Goal: Find contact information: Find contact information

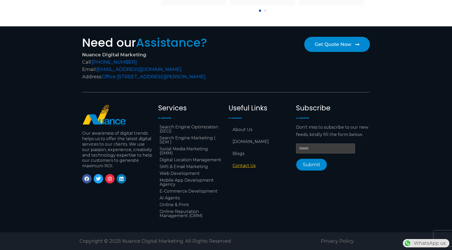
click at [240, 160] on link "Contact Us" at bounding box center [259, 166] width 62 height 12
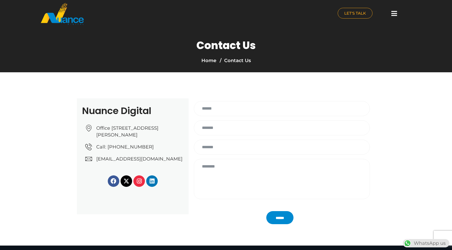
drag, startPoint x: 170, startPoint y: 171, endPoint x: 96, endPoint y: 166, distance: 73.9
click at [96, 166] on div "Nuance Digital Office No: 31، Al Malki Business Center, New Al Mirqab, Jawaan S…" at bounding box center [133, 157] width 112 height 116
click at [106, 163] on span "[EMAIL_ADDRESS][DOMAIN_NAME]" at bounding box center [139, 159] width 88 height 7
copy span "[EMAIL_ADDRESS][DOMAIN_NAME]"
